Goal: Book appointment/travel/reservation

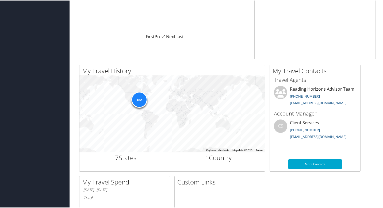
scroll to position [124, 0]
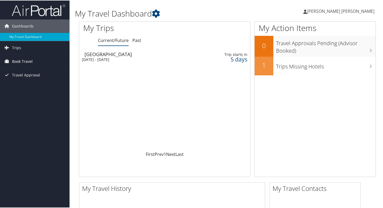
click at [25, 63] on span "Book Travel" at bounding box center [22, 60] width 21 height 13
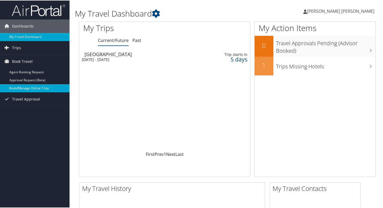
click at [37, 89] on link "Book/Manage Online Trips" at bounding box center [35, 88] width 70 height 8
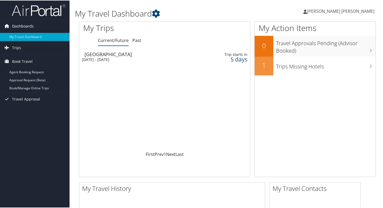
click at [23, 26] on span "Dashboards" at bounding box center [23, 25] width 22 height 13
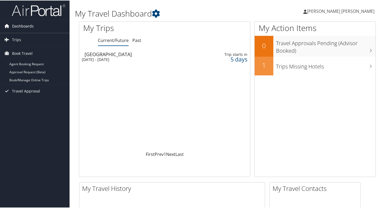
click at [23, 26] on span "Dashboards" at bounding box center [23, 25] width 22 height 13
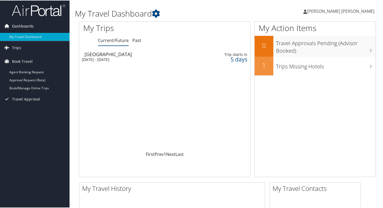
click at [23, 26] on span "Dashboards" at bounding box center [23, 25] width 22 height 13
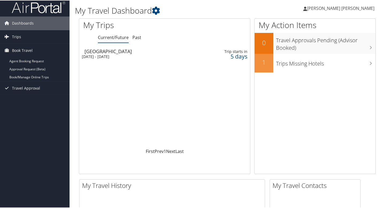
scroll to position [5, 0]
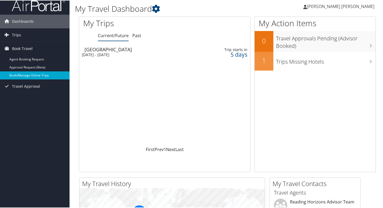
click at [37, 77] on link "Book/Manage Online Trips" at bounding box center [35, 75] width 70 height 8
click at [32, 76] on link "Book/Manage Online Trips" at bounding box center [35, 75] width 70 height 8
